Goal: Complete application form

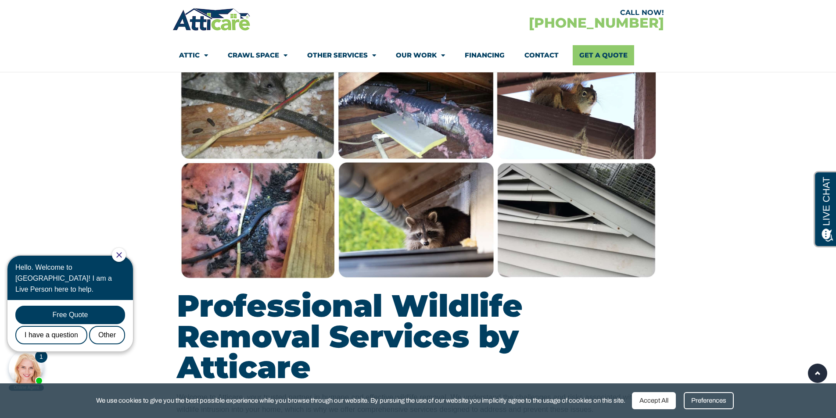
scroll to position [570, 0]
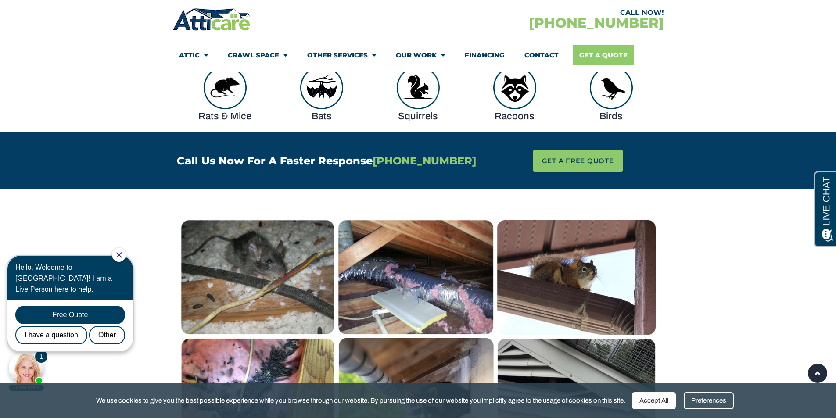
drag, startPoint x: 608, startPoint y: 53, endPoint x: 602, endPoint y: 61, distance: 9.7
click at [608, 54] on link "Get A Quote" at bounding box center [603, 55] width 61 height 20
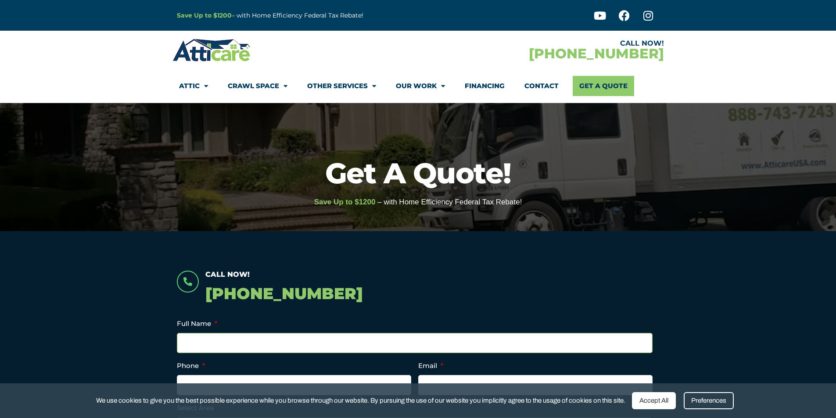
click at [229, 351] on input "Full Name *" at bounding box center [415, 343] width 476 height 20
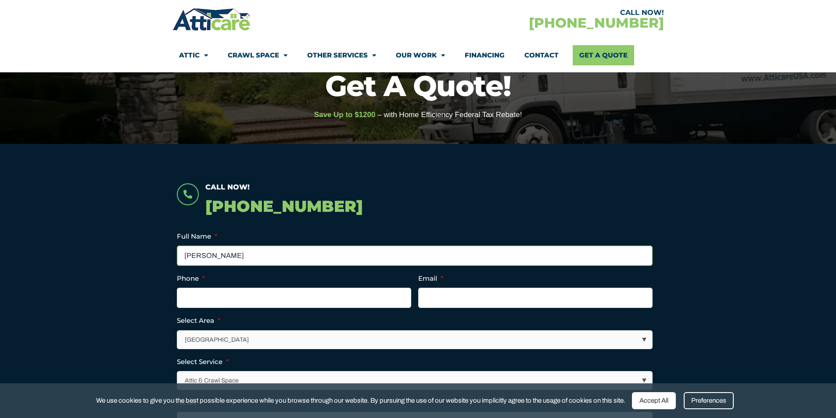
scroll to position [88, 0]
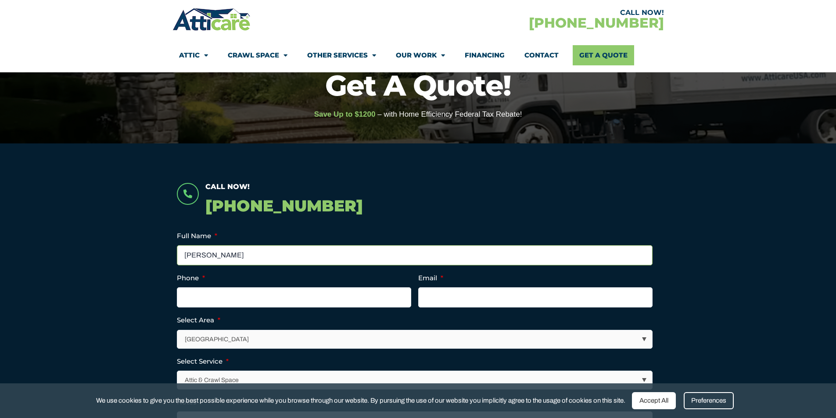
type input "sergio benza"
click at [218, 289] on input "(___) ___-____" at bounding box center [294, 297] width 234 height 20
type input "(408) 401-6371"
click at [501, 300] on input "Email *" at bounding box center [535, 297] width 234 height 20
type input "ecobenza@gmail.com"
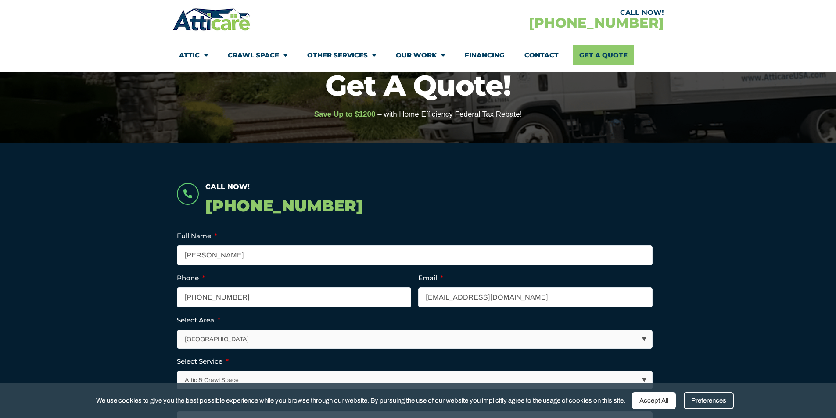
click at [319, 336] on select "Los Angeles Area San Francisco Bay Area New Jersey / New York Area Other Areas" at bounding box center [415, 339] width 475 height 18
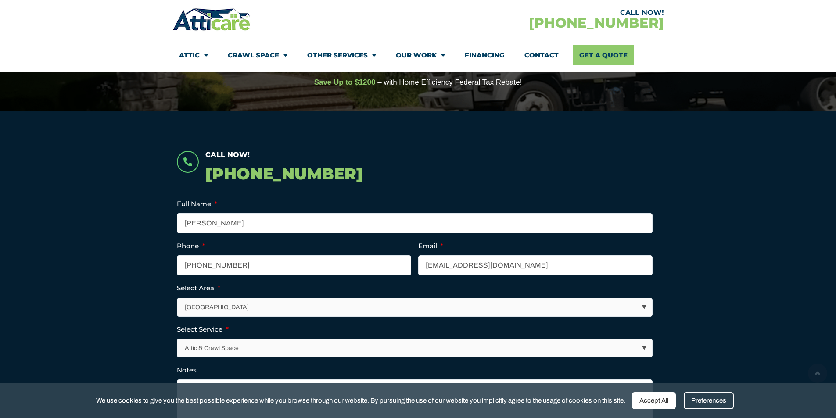
scroll to position [176, 0]
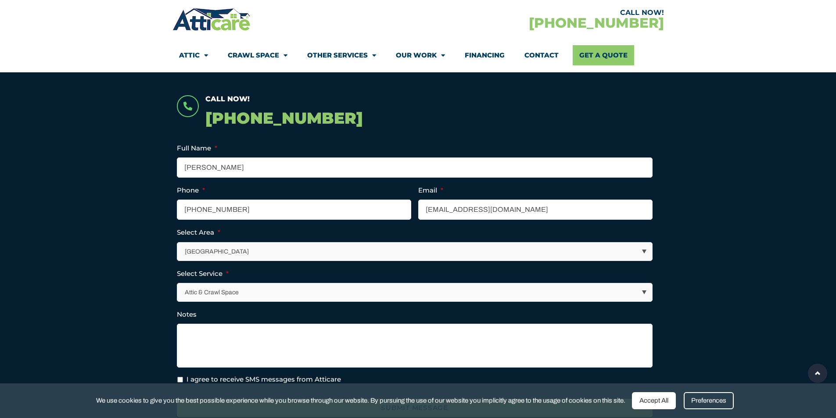
click at [231, 258] on select "Los Angeles Area San Francisco Bay Area New Jersey / New York Area Other Areas" at bounding box center [415, 252] width 475 height 18
select select "[GEOGRAPHIC_DATA]"
click at [178, 243] on select "Los Angeles Area San Francisco Bay Area New Jersey / New York Area Other Areas" at bounding box center [415, 252] width 475 height 18
click at [216, 297] on select "Attic & Crawl Space Insulation Roofing Solar Energy Other Services" at bounding box center [415, 292] width 475 height 18
click at [178, 283] on select "Attic & Crawl Space Insulation Roofing Solar Energy Other Services" at bounding box center [415, 292] width 475 height 18
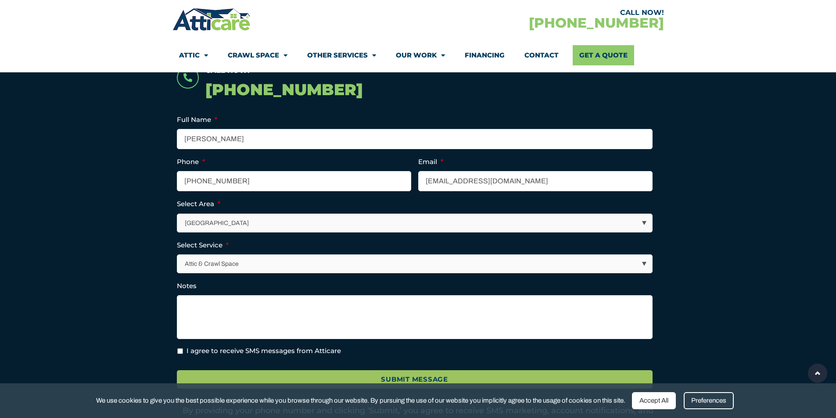
scroll to position [219, 0]
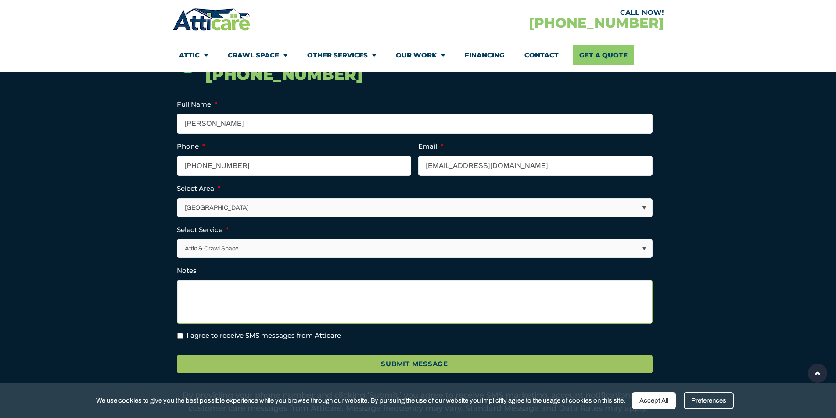
click at [217, 290] on textarea "Notes" at bounding box center [415, 302] width 476 height 44
type textarea "squirrel in attic"
click at [217, 337] on label "I agree to receive SMS messages from Atticare" at bounding box center [263, 336] width 154 height 10
click at [183, 337] on input "I agree to receive SMS messages from Atticare" at bounding box center [180, 336] width 6 height 6
checkbox input "true"
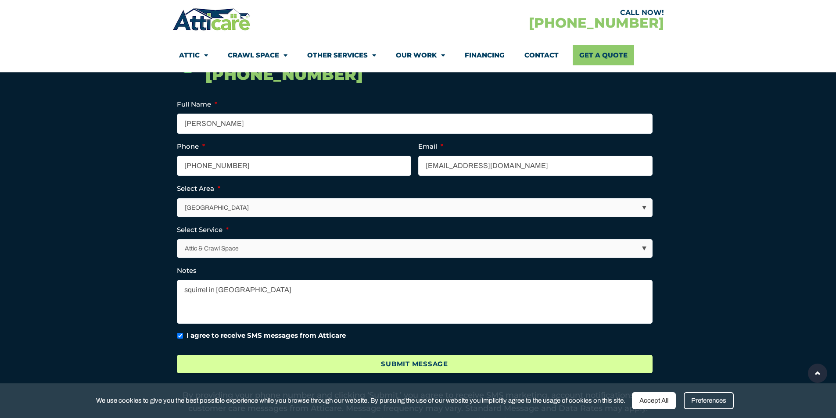
click at [392, 369] on input "Submit Message" at bounding box center [415, 364] width 476 height 19
